Goal: Task Accomplishment & Management: Complete application form

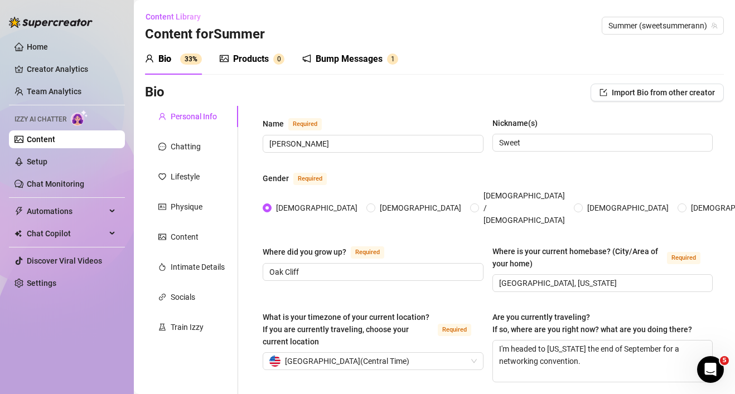
scroll to position [704, 0]
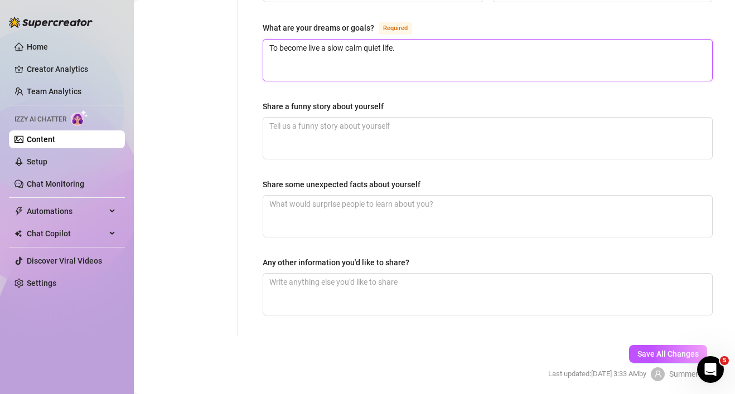
click at [453, 40] on textarea "To become live a slow calm quiet life." at bounding box center [487, 60] width 449 height 41
type textarea "To become live a slow calm quiet life"
type textarea "To become live a slow calm quiet life o"
type textarea "To become live a slow calm quiet life ou"
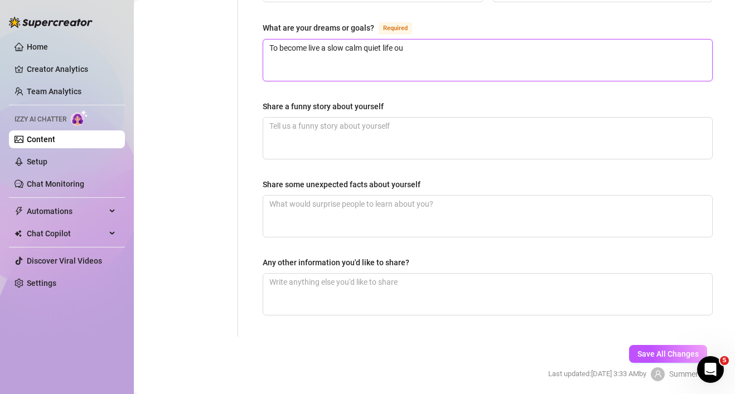
type textarea "To become live a slow calm quiet life out"
type textarea "To become live a slow calm quiet life out i"
type textarea "To become live a slow calm quiet life out in"
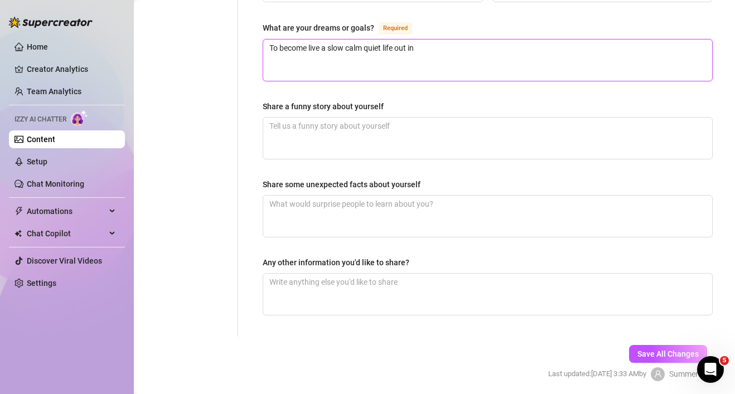
type textarea "To become live a slow calm quiet life out in t"
type textarea "To become live a slow calm quiet life out in th"
type textarea "To become live a slow calm quiet life out in the"
type textarea "To become live a slow calm quiet life out in the c"
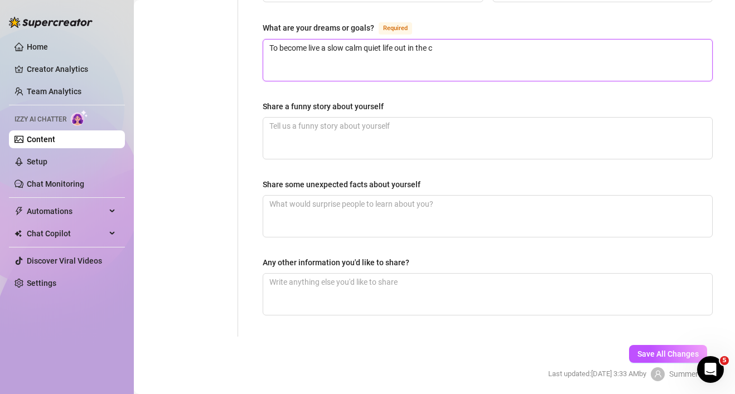
type textarea "To become live a slow calm quiet life out in the co"
type textarea "To become live a slow calm quiet life out in the cou"
type textarea "To become live a slow calm quiet life out in the cout"
type textarea "To become live a slow calm quiet life out in the coutr"
type textarea "To become live a slow calm quiet life out in the coutry"
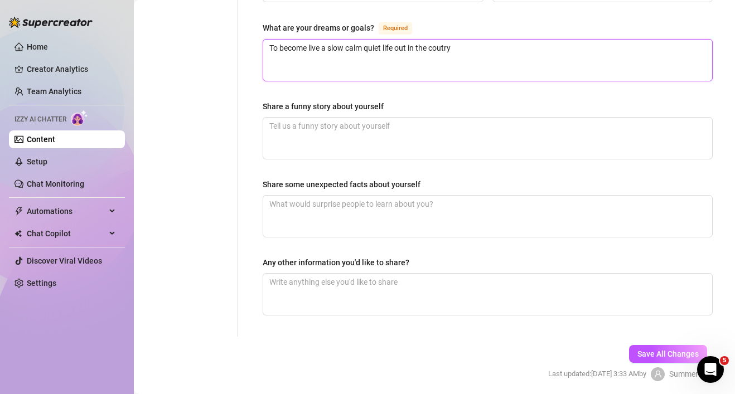
type textarea "To become live a slow calm quiet life out in the coutr"
type textarea "To become live a slow calm quiet life out in the cout"
type textarea "To become live a slow calm quiet life out in the cou"
type textarea "To become live a slow calm quiet life out in the coun"
type textarea "To become live a slow calm quiet life out in the count"
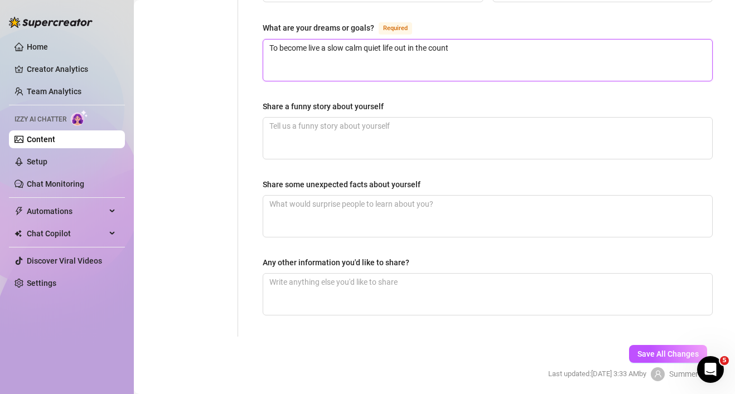
type textarea "To become live a slow calm quiet life out in the countr"
type textarea "To become live a slow calm quiet life out in the country"
type textarea "To become live a slow calm quiet life out in the country w"
type textarea "To become live a slow calm quiet life out in the country wi"
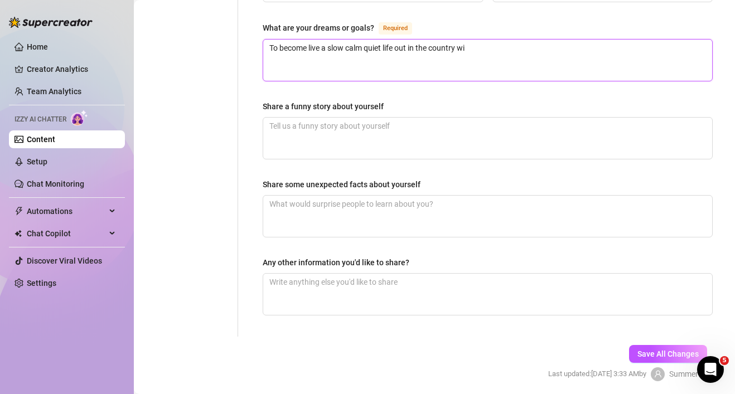
type textarea "To become live a slow calm quiet life out in the country wit"
type textarea "To become live a slow calm quiet life out in the country with"
type textarea "To become live a slow calm quiet life out in the country with a"
type textarea "To become live a slow calm quiet life out in the country with al"
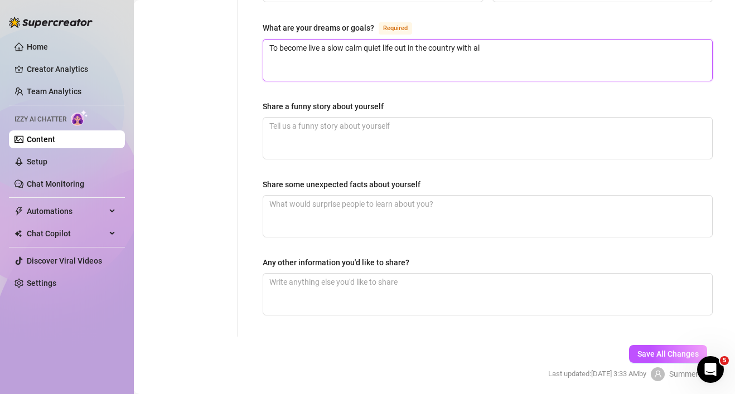
type textarea "To become live a slow calm quiet life out in the country with alo"
type textarea "To become live a slow calm quiet life out in the country with alot"
type textarea "To become live a slow calm quiet life out in the country with alot o"
type textarea "To become live a slow calm quiet life out in the country with alot of"
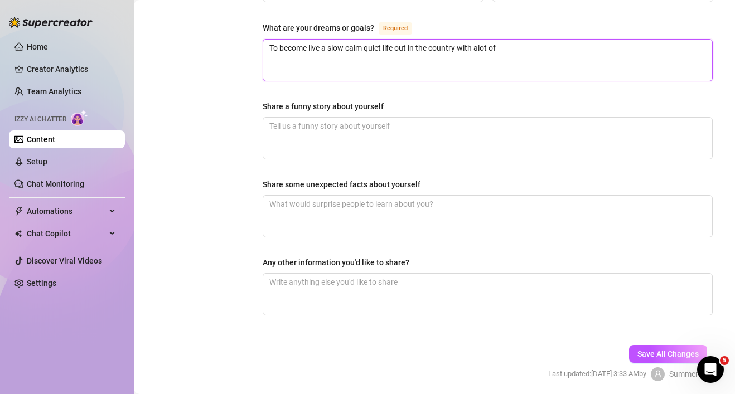
type textarea "To become live a slow calm quiet life out in the country with alot of"
type textarea "To become live a slow calm quiet life out in the country with alot of l"
type textarea "To become live a slow calm quiet life out in the country with alot of la"
type textarea "To become live a slow calm quiet life out in the country with [PERSON_NAME] of …"
type textarea "To become live a slow calm quiet life out in the country with alot of land"
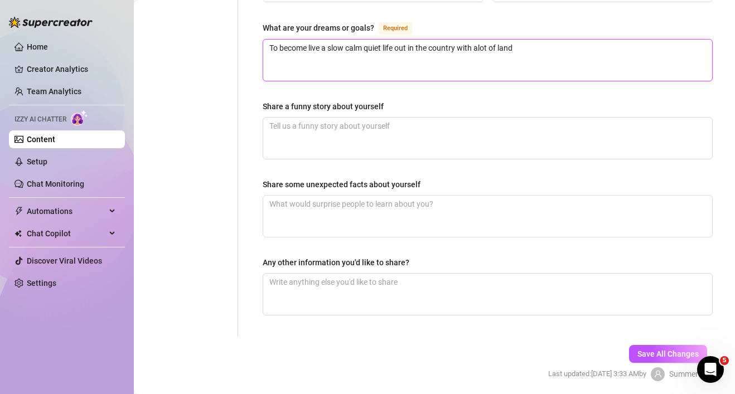
type textarea "To become live a slow calm quiet life out in the country with alot of land"
type textarea "To become live a slow calm quiet life out in the country with alot of land a"
type textarea "To become live a slow calm quiet life out in the country with alot of land an"
type textarea "To become live a slow calm quiet life out in the country with alot of land and"
type textarea "To become live a slow calm quiet life out in the country with alot of land an"
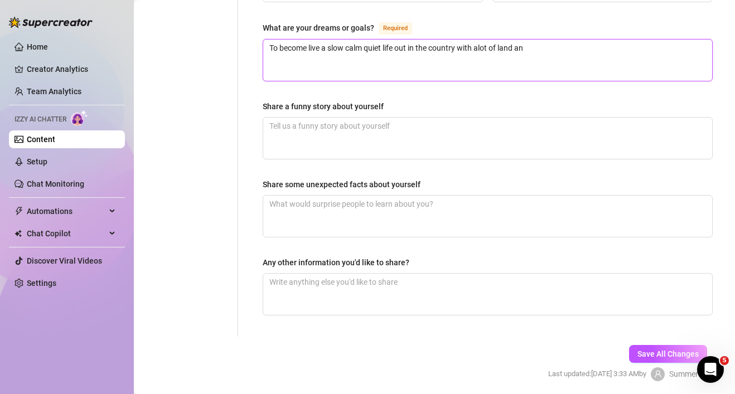
type textarea "To become live a slow calm quiet life out in the country with alot of land a"
type textarea "To become live a slow calm quiet life out in the country with alot of land"
type textarea "To become live a slow calm quiet life out in the country with alot of land."
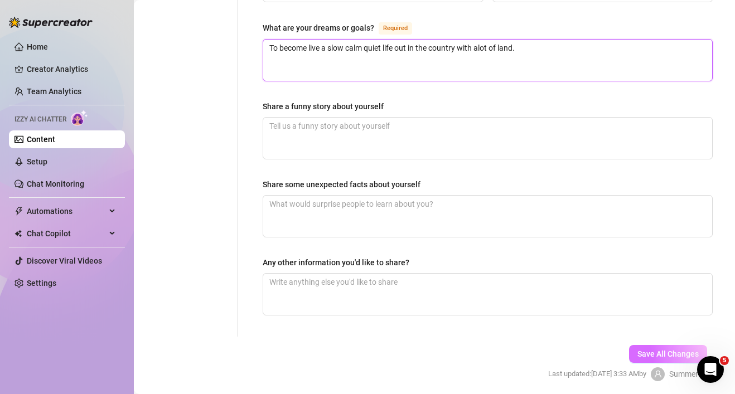
type textarea "To become live a slow calm quiet life out in the country with alot of land."
click at [683, 350] on span "Save All Changes" at bounding box center [667, 354] width 61 height 9
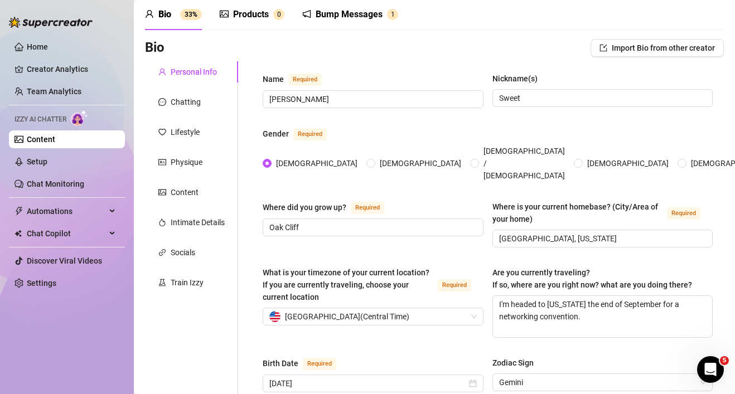
scroll to position [67, 0]
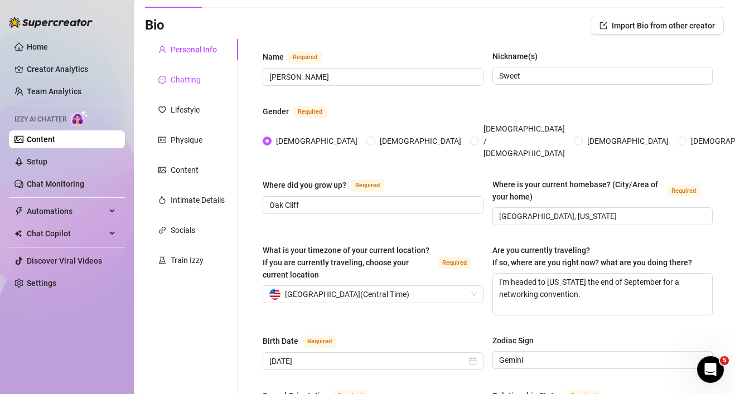
click at [183, 75] on div "Chatting" at bounding box center [186, 80] width 30 height 12
